Goal: Find contact information: Find contact information

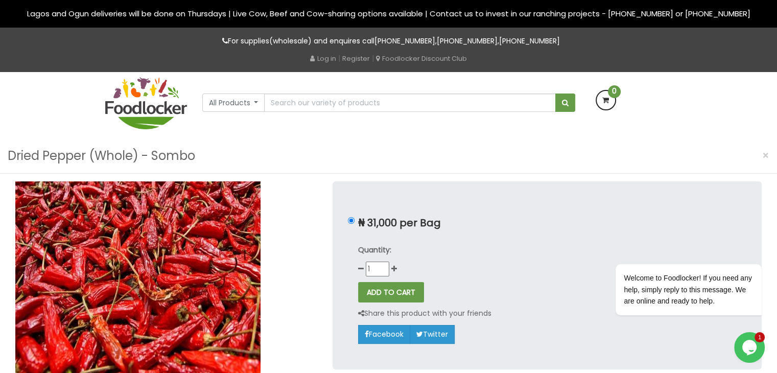
click at [154, 88] on img at bounding box center [146, 103] width 82 height 52
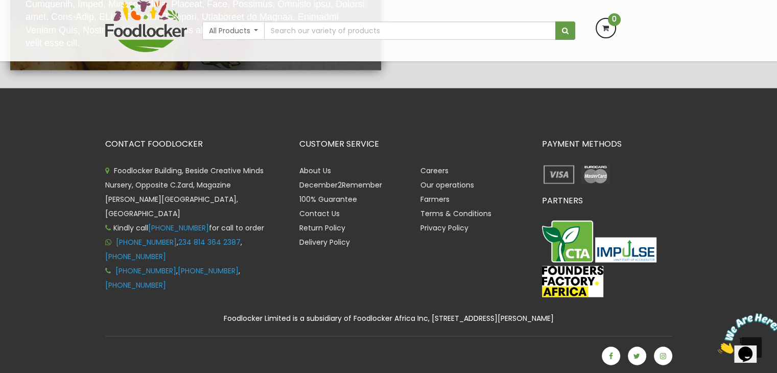
scroll to position [2090, 0]
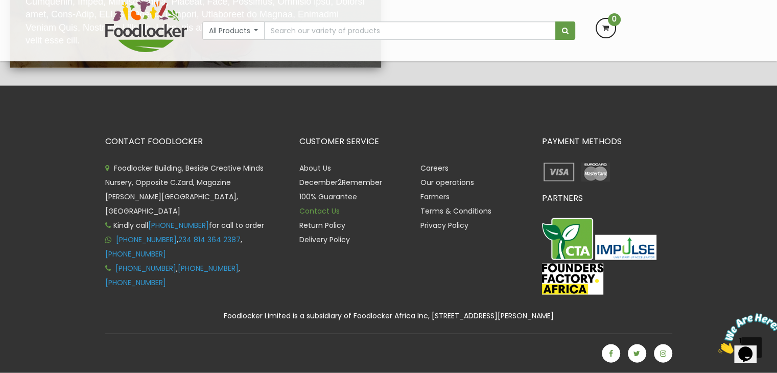
click at [333, 208] on link "Contact Us" at bounding box center [320, 211] width 40 height 10
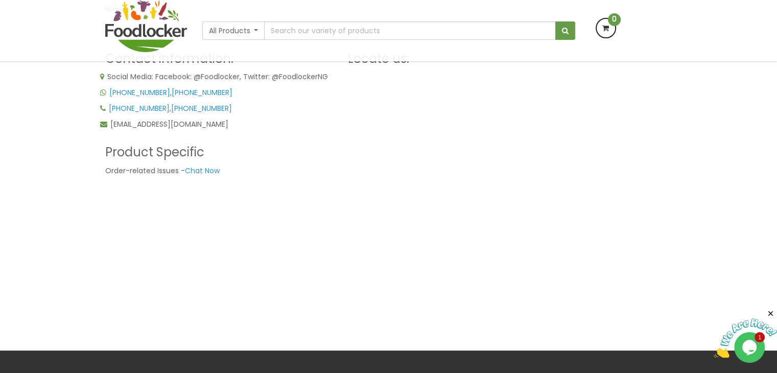
click at [149, 18] on img at bounding box center [146, 26] width 82 height 52
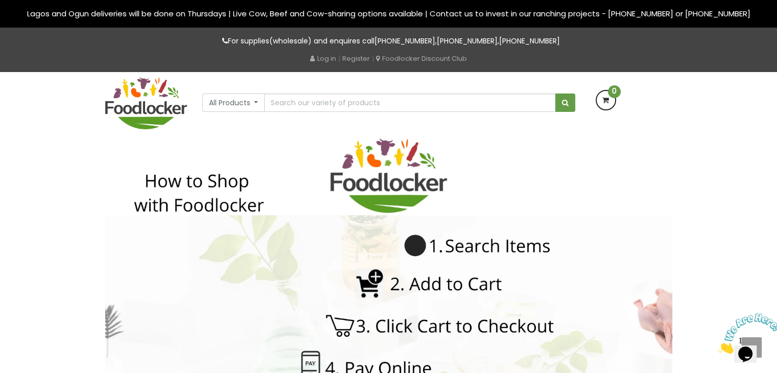
click at [134, 44] on p "For supplies(wholesale) and enquires call [PHONE_NUMBER] , [PHONE_NUMBER] , [PH…" at bounding box center [388, 41] width 567 height 12
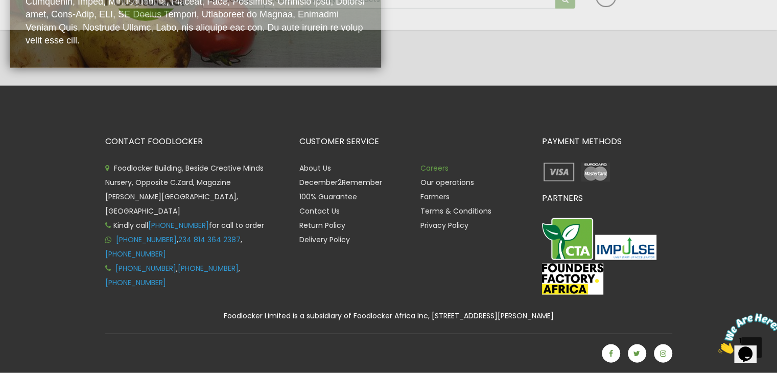
scroll to position [2077, 0]
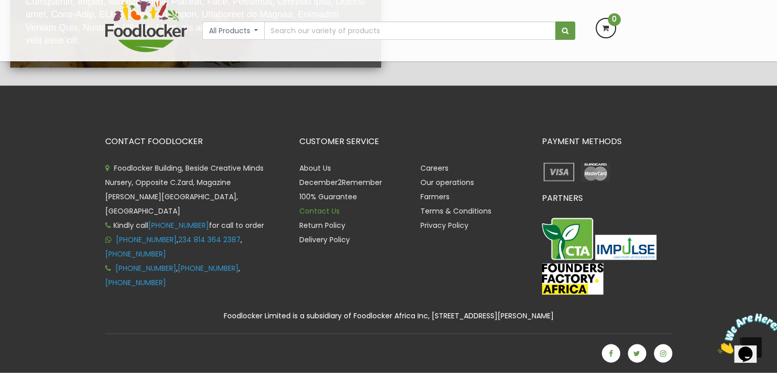
click at [318, 206] on link "Contact Us" at bounding box center [320, 211] width 40 height 10
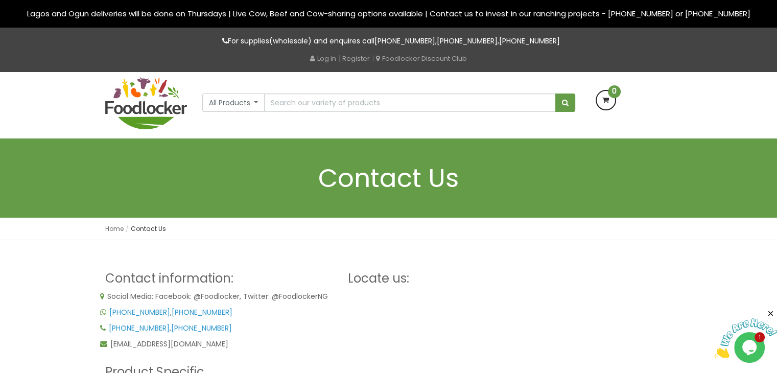
click at [164, 92] on img at bounding box center [146, 103] width 82 height 52
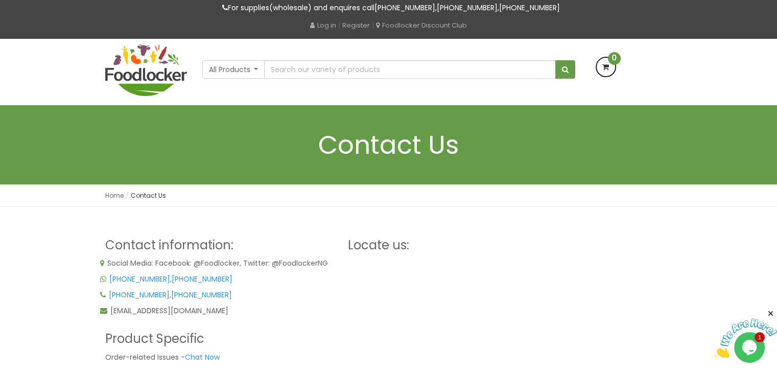
scroll to position [51, 0]
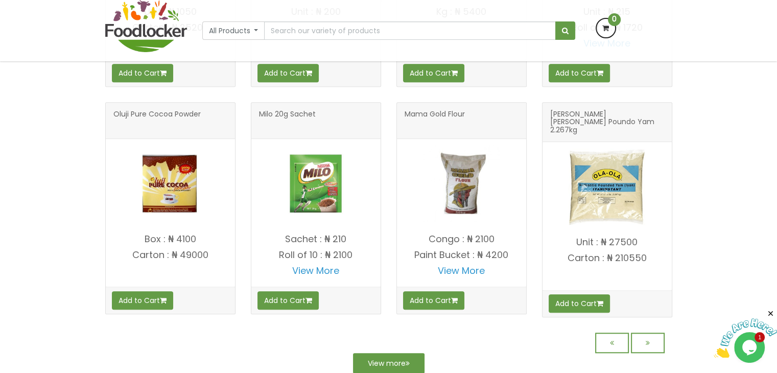
scroll to position [788, 0]
